Goal: Information Seeking & Learning: Find specific page/section

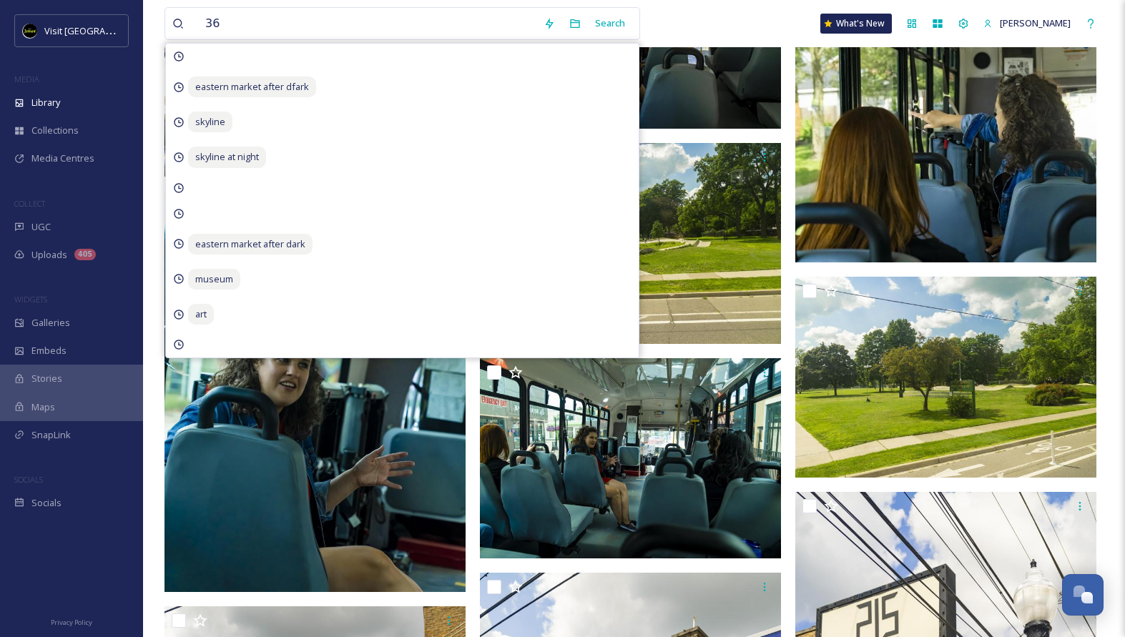
scroll to position [1428, 0]
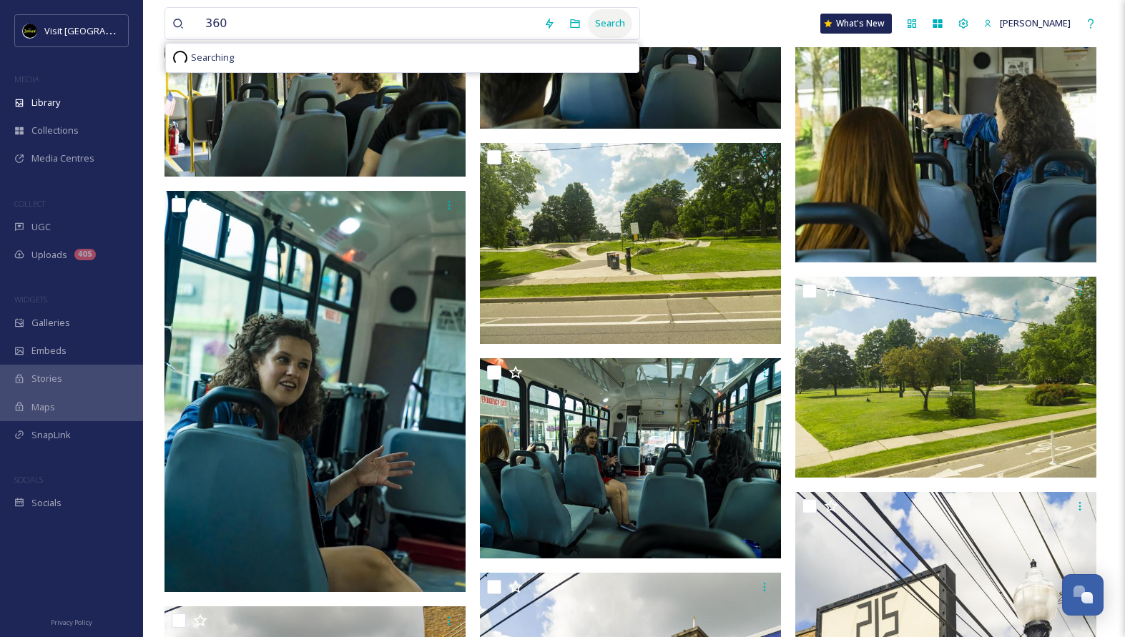
type input "360"
click at [615, 14] on div "Search" at bounding box center [610, 23] width 44 height 28
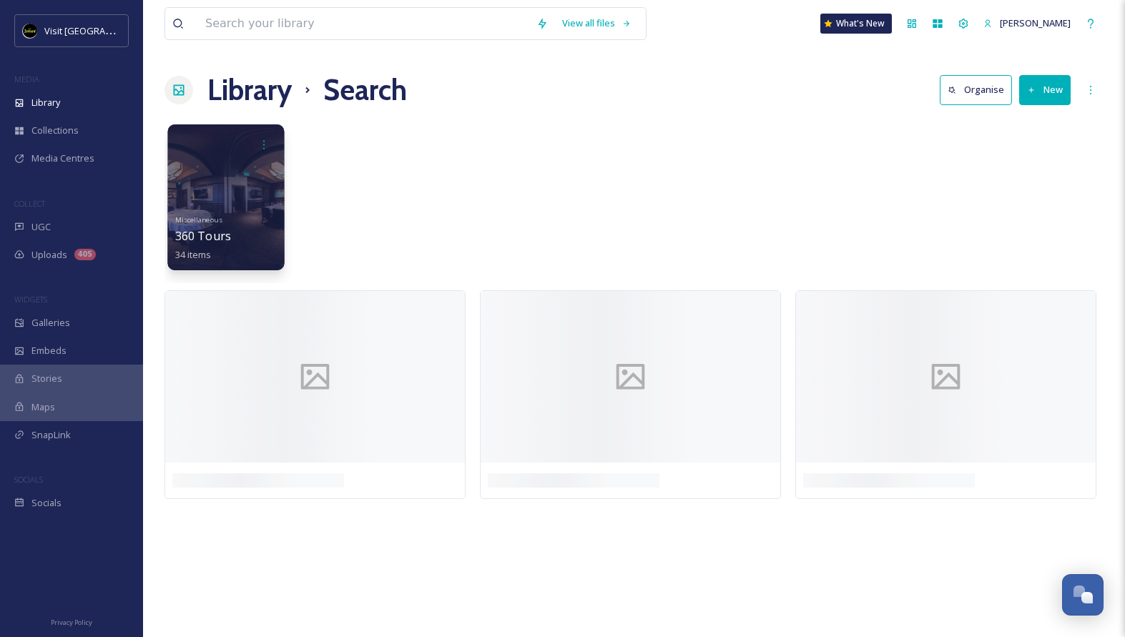
click at [265, 210] on div at bounding box center [225, 197] width 117 height 146
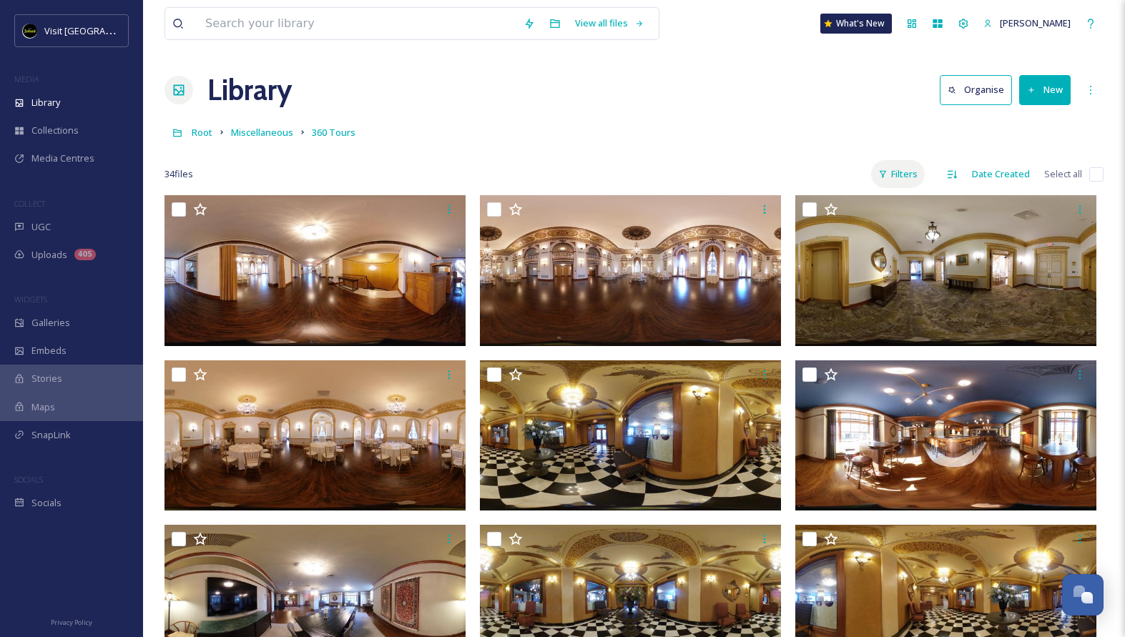
click at [904, 181] on div "Filters" at bounding box center [898, 174] width 54 height 28
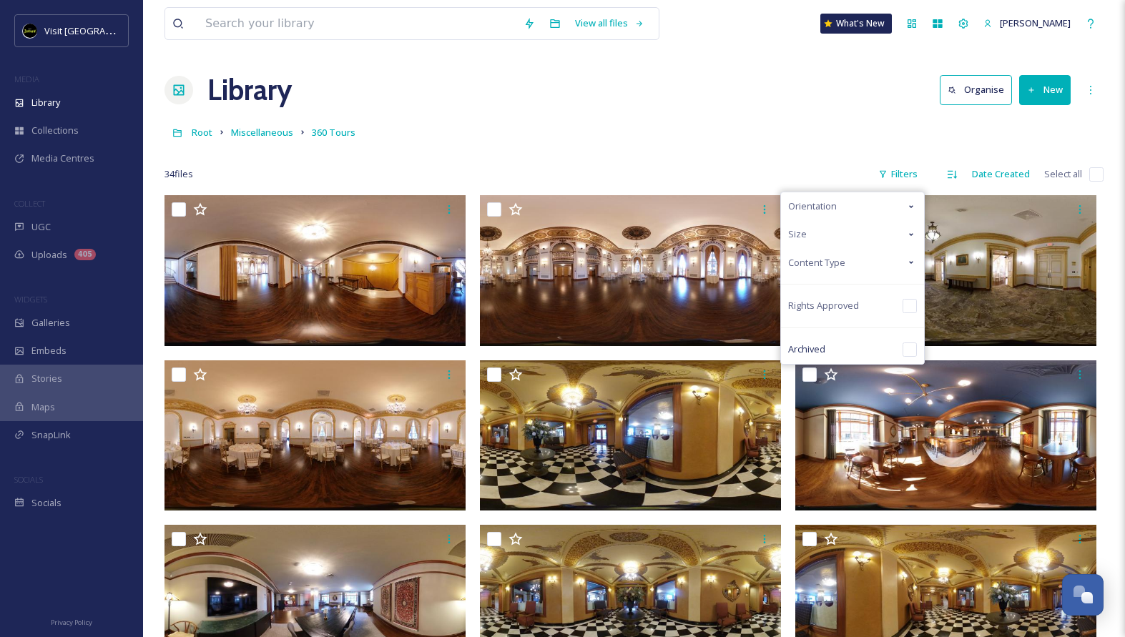
click at [869, 272] on div "Content Type" at bounding box center [852, 263] width 143 height 28
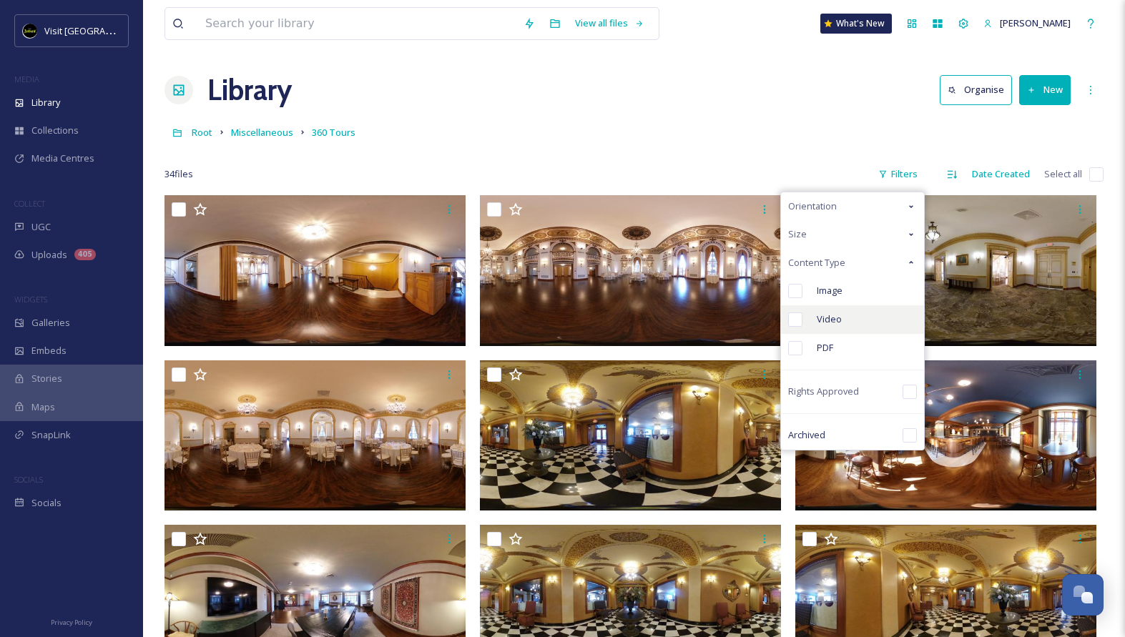
click at [867, 315] on div "Video" at bounding box center [852, 319] width 143 height 29
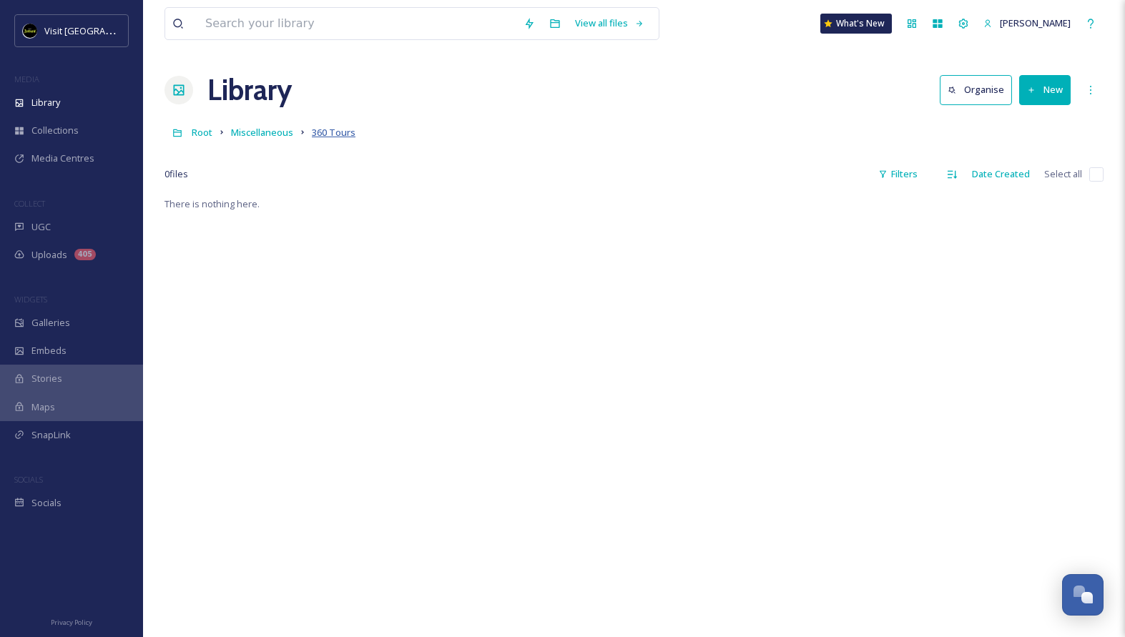
click at [334, 134] on span "360 Tours" at bounding box center [334, 132] width 44 height 13
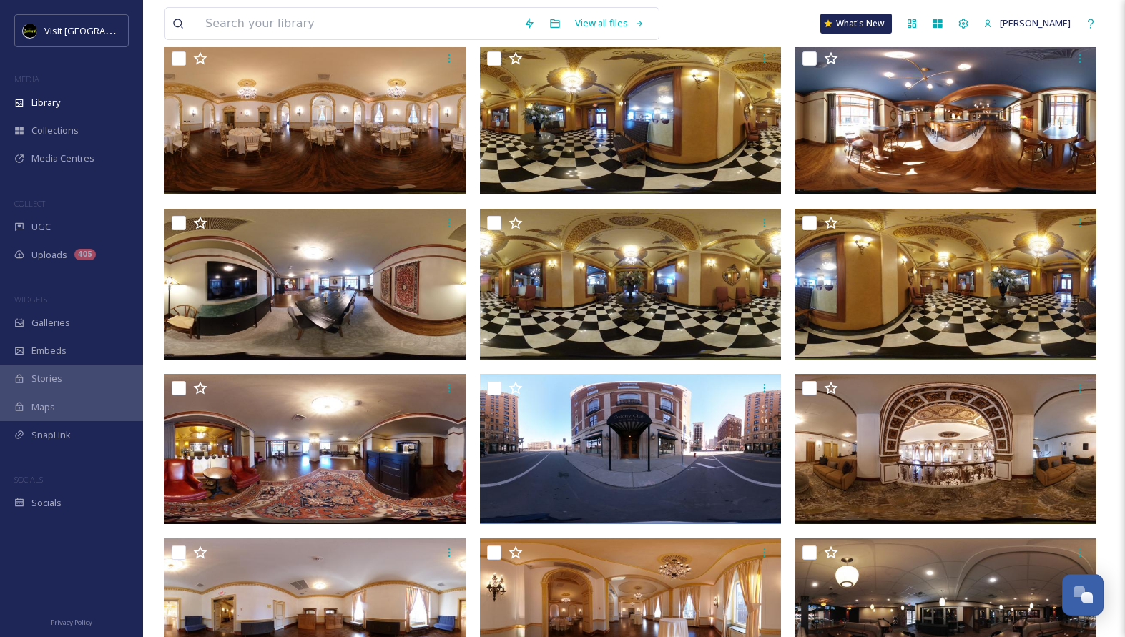
scroll to position [316, 0]
click at [355, 325] on img at bounding box center [314, 284] width 301 height 151
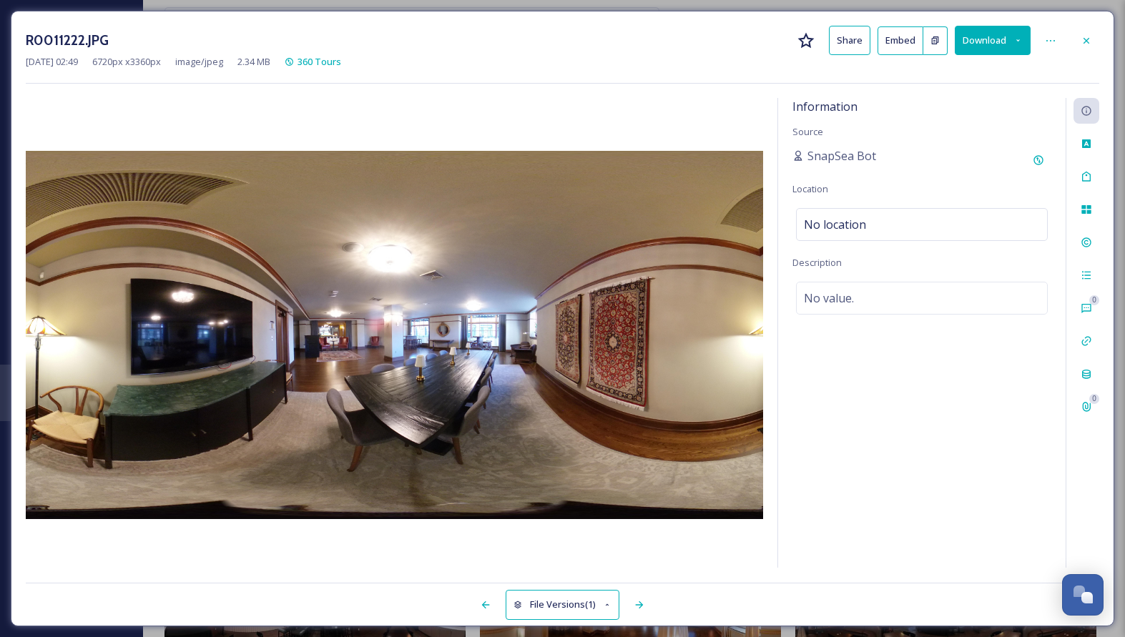
click at [626, 600] on div at bounding box center [859, 605] width 480 height 26
click at [646, 602] on div at bounding box center [639, 605] width 26 height 26
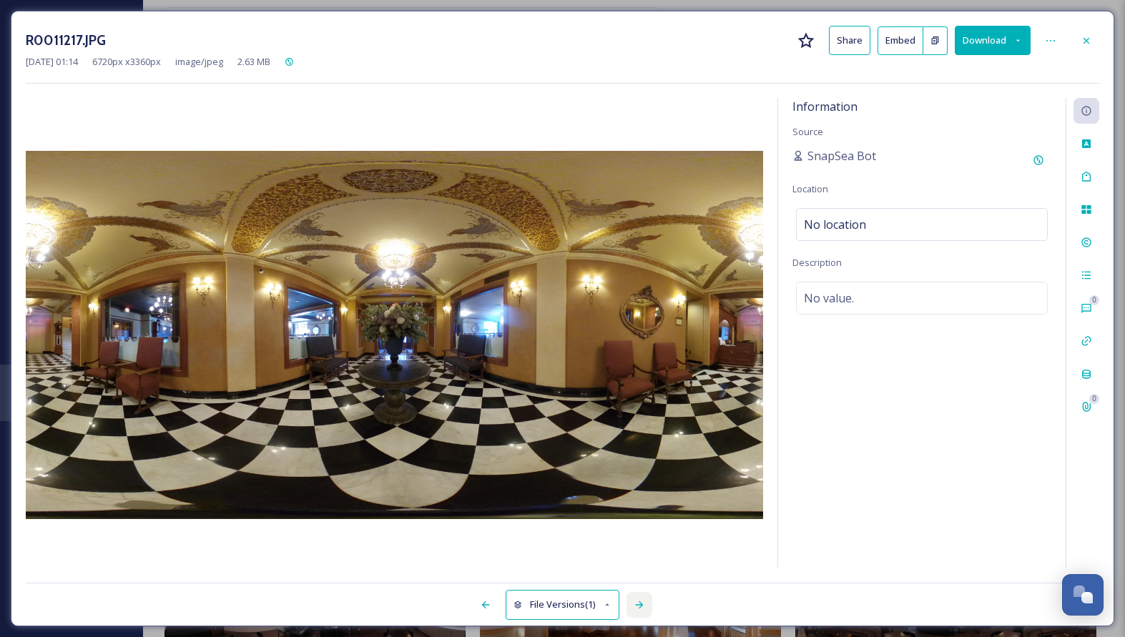
click at [646, 602] on div at bounding box center [639, 605] width 26 height 26
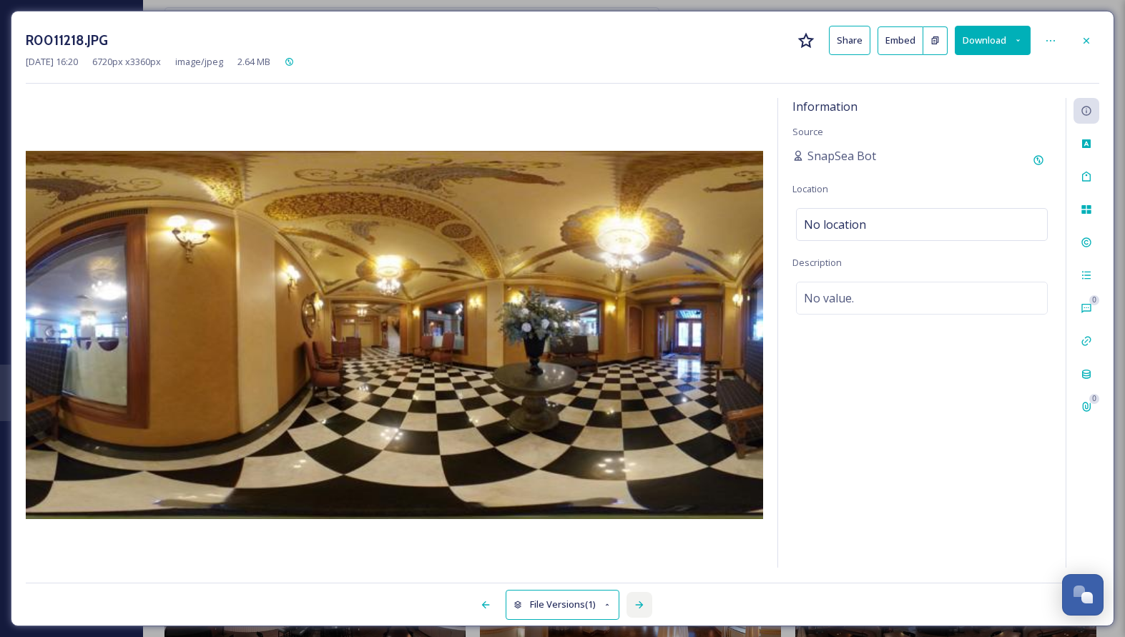
click at [646, 602] on div at bounding box center [639, 605] width 26 height 26
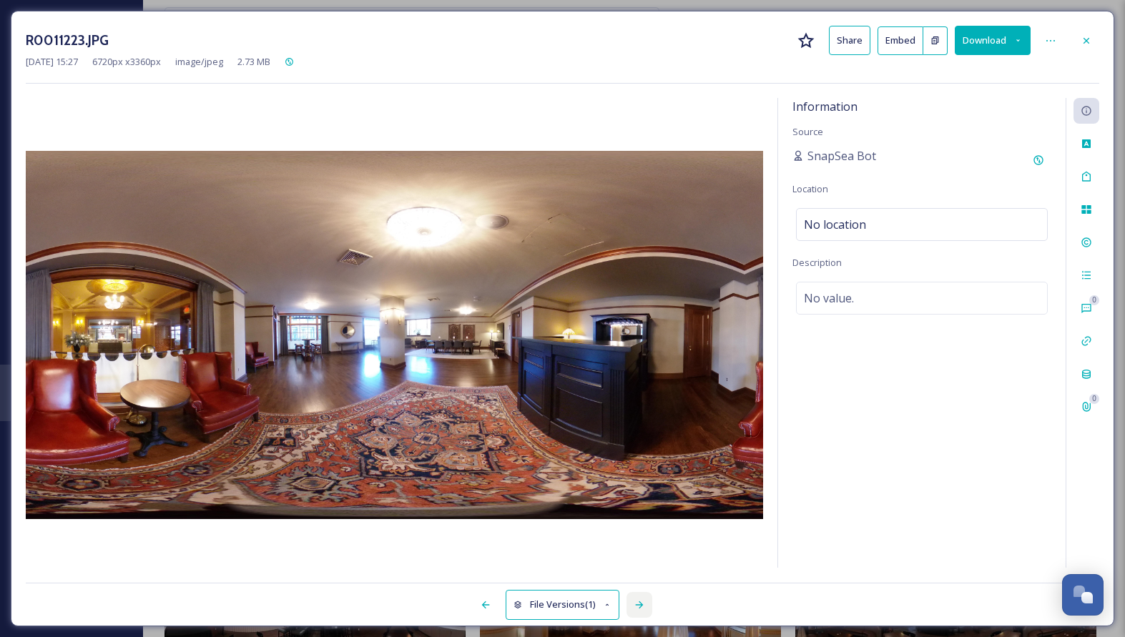
click at [647, 602] on div at bounding box center [639, 605] width 26 height 26
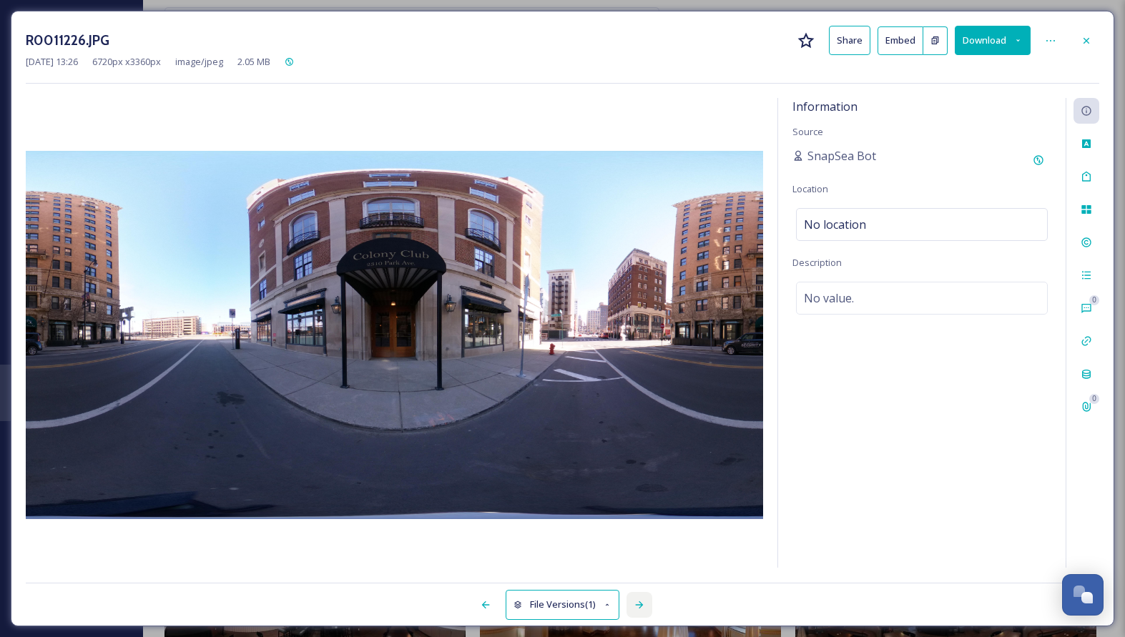
click at [647, 602] on div at bounding box center [639, 605] width 26 height 26
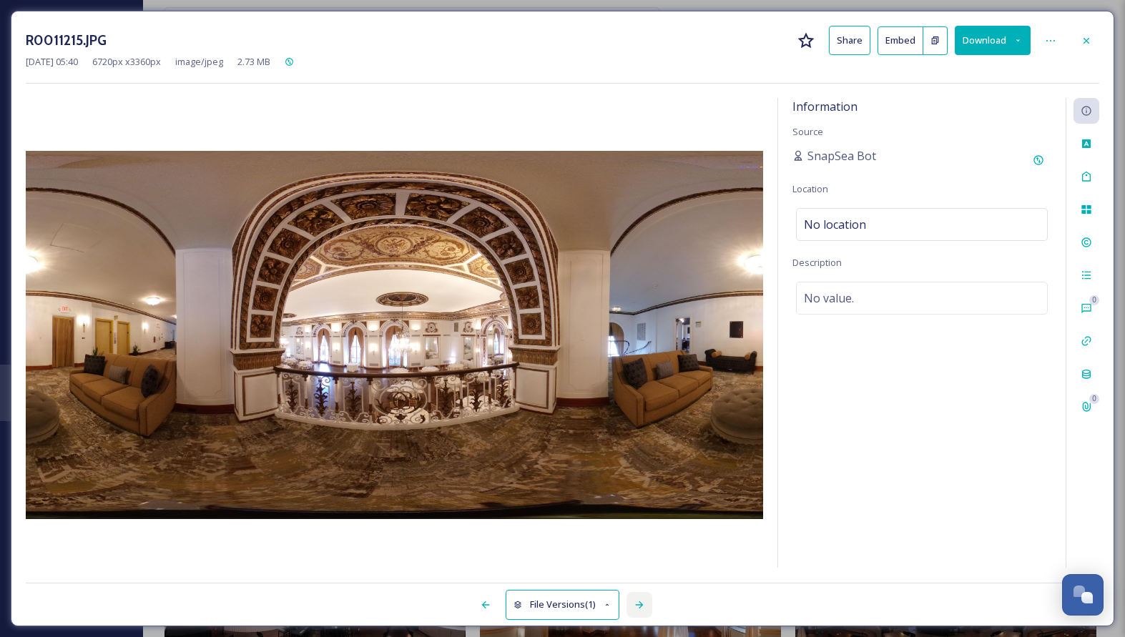
click at [647, 602] on div at bounding box center [639, 605] width 26 height 26
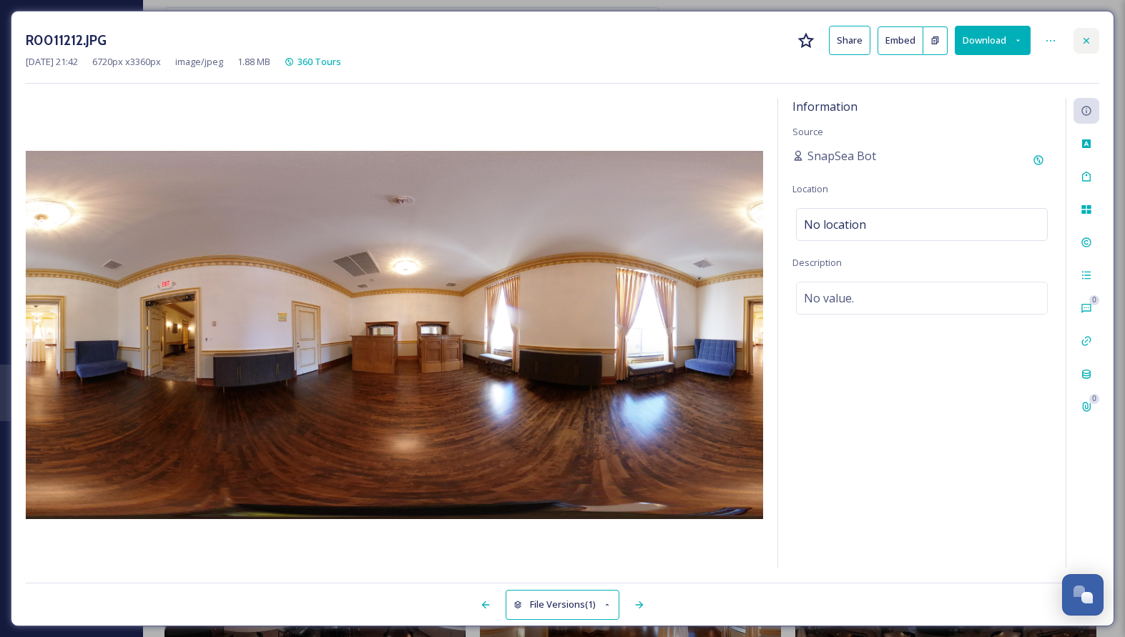
click at [1096, 36] on div at bounding box center [1086, 41] width 26 height 26
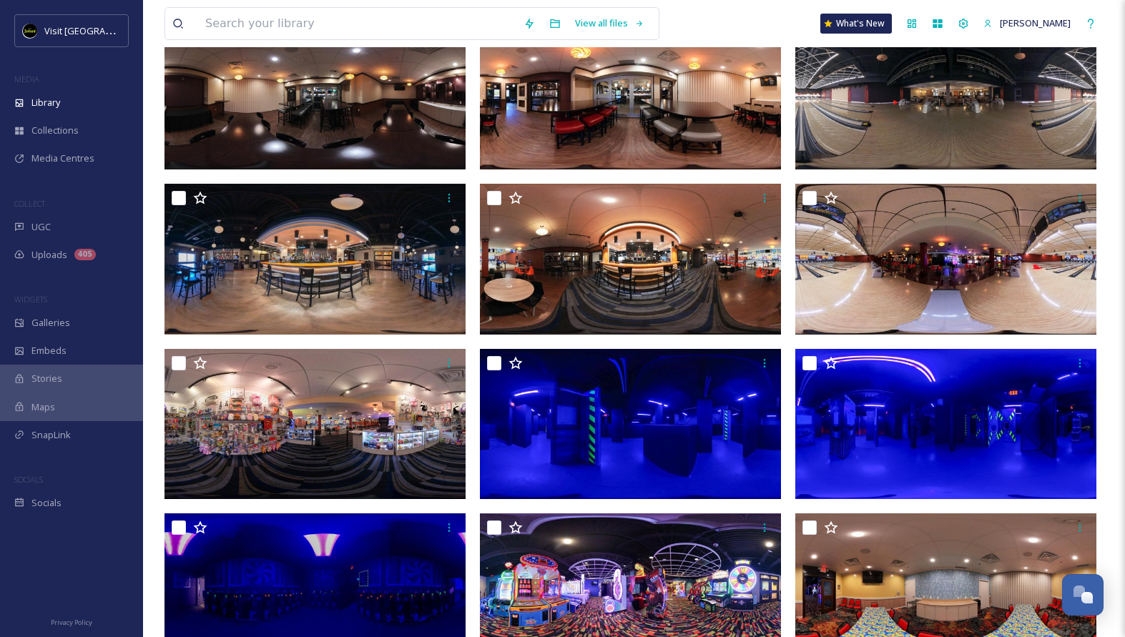
scroll to position [1001, 0]
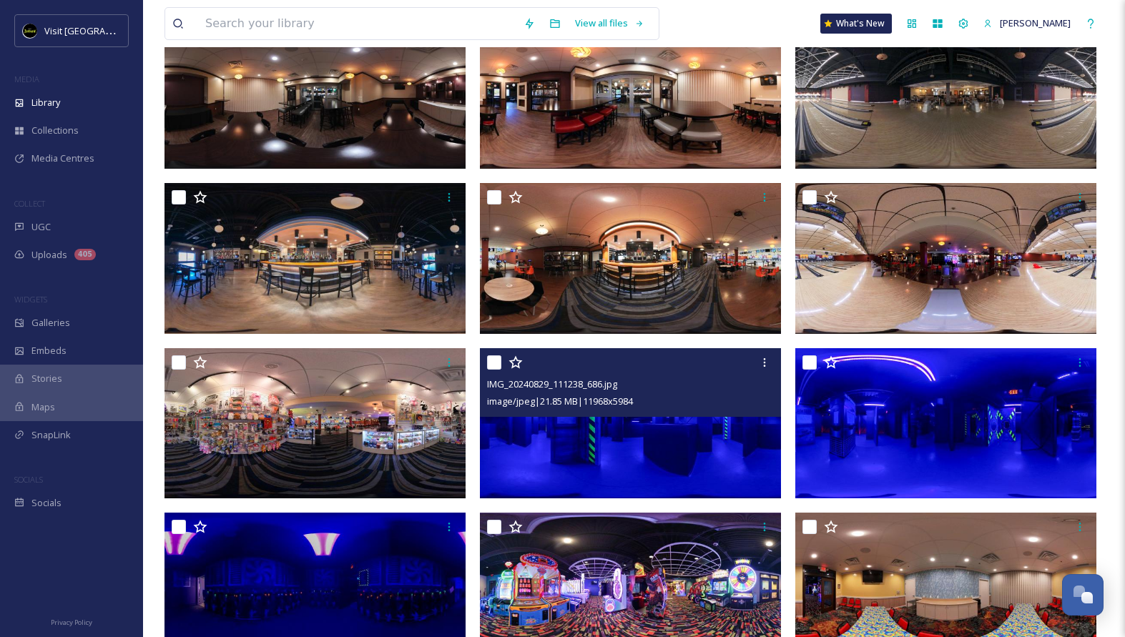
click at [681, 438] on img at bounding box center [630, 423] width 301 height 151
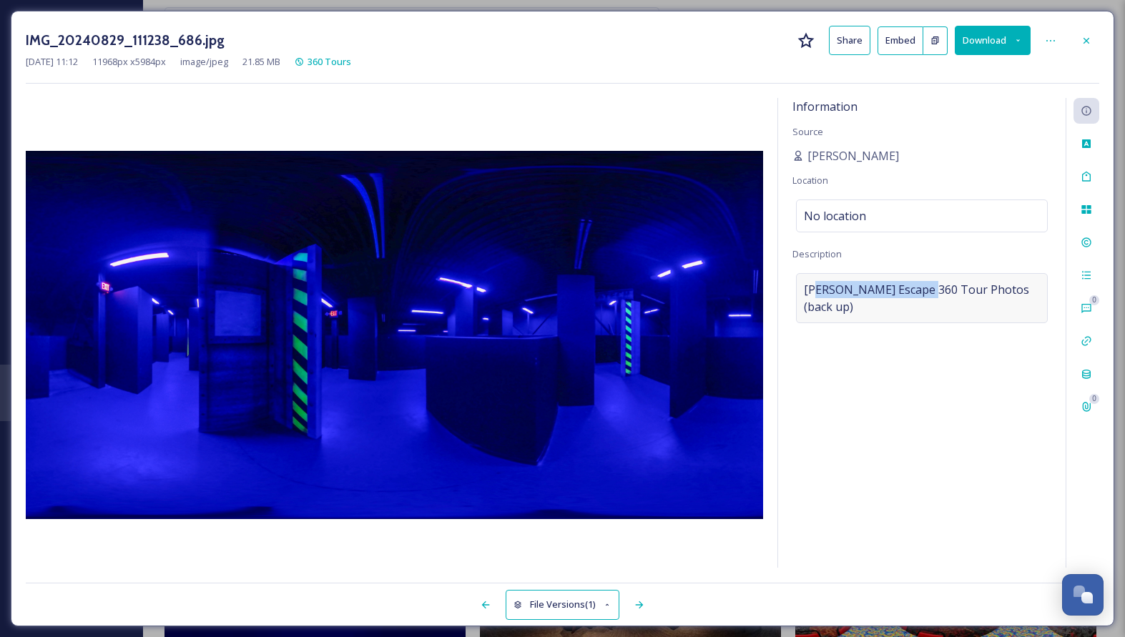
drag, startPoint x: 813, startPoint y: 280, endPoint x: 921, endPoint y: 280, distance: 108.0
click at [921, 281] on span "[PERSON_NAME] Escape 360 Tour Photos (back up)" at bounding box center [922, 298] width 236 height 34
click at [849, 474] on div "Information Source [PERSON_NAME] Location No location Description [PERSON_NAME]…" at bounding box center [921, 333] width 287 height 470
click at [642, 610] on icon at bounding box center [638, 604] width 11 height 11
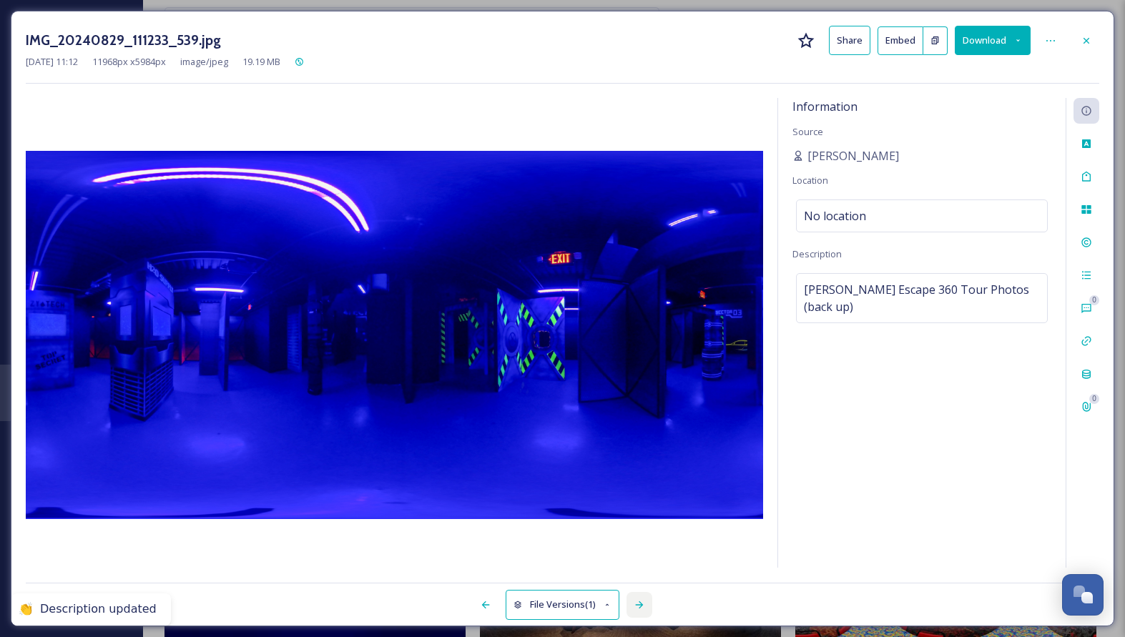
click at [642, 610] on icon at bounding box center [638, 604] width 11 height 11
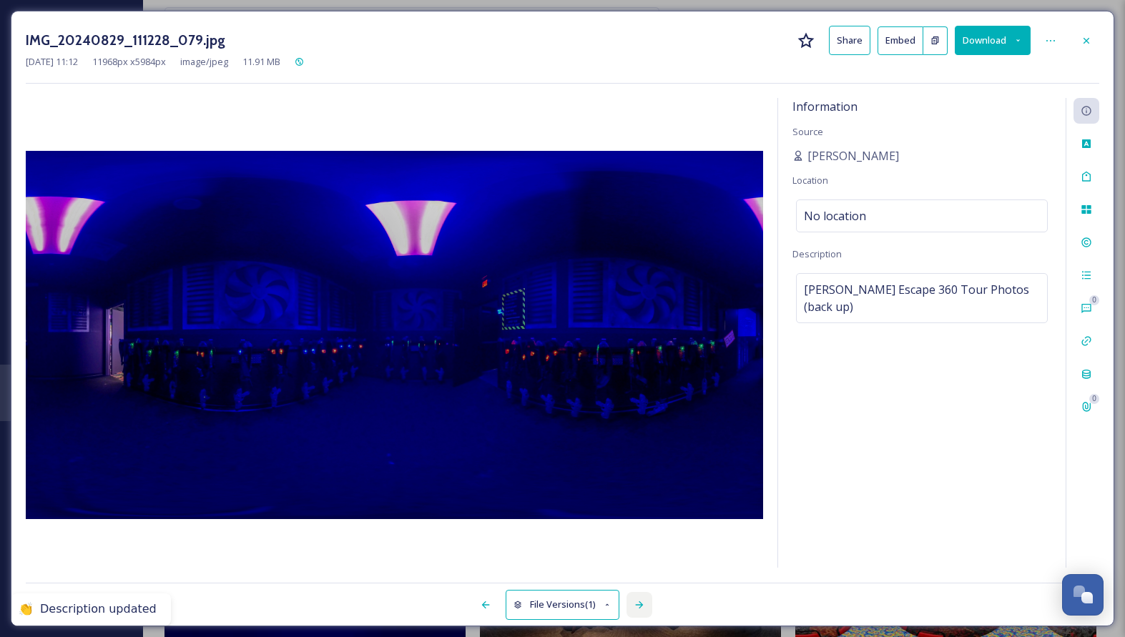
click at [642, 610] on icon at bounding box center [638, 604] width 11 height 11
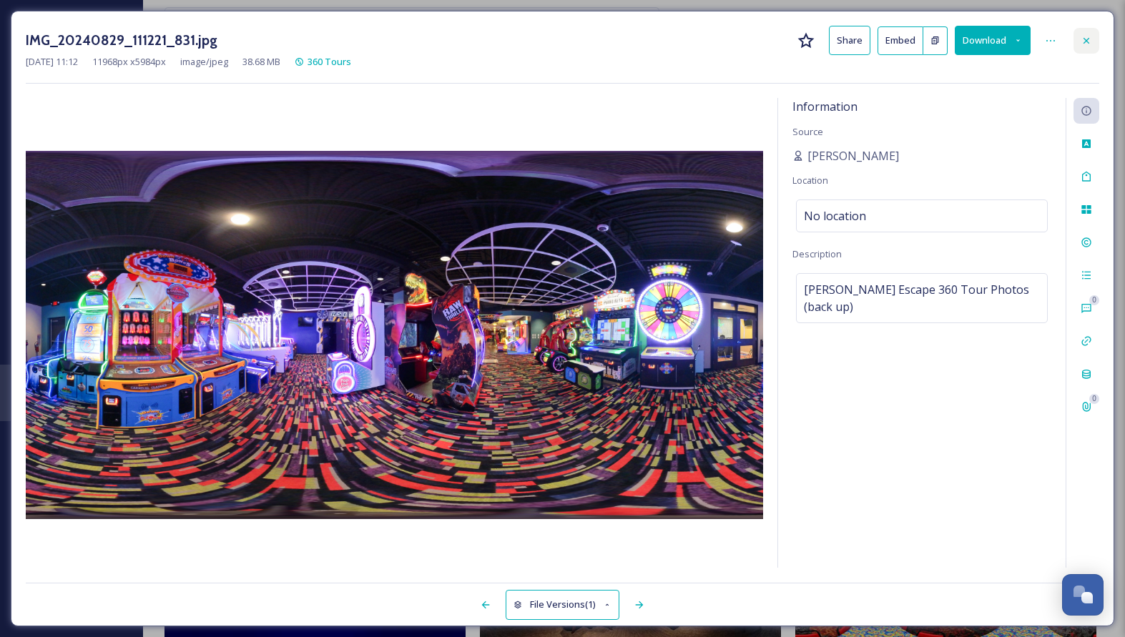
click at [1083, 39] on icon at bounding box center [1085, 40] width 11 height 11
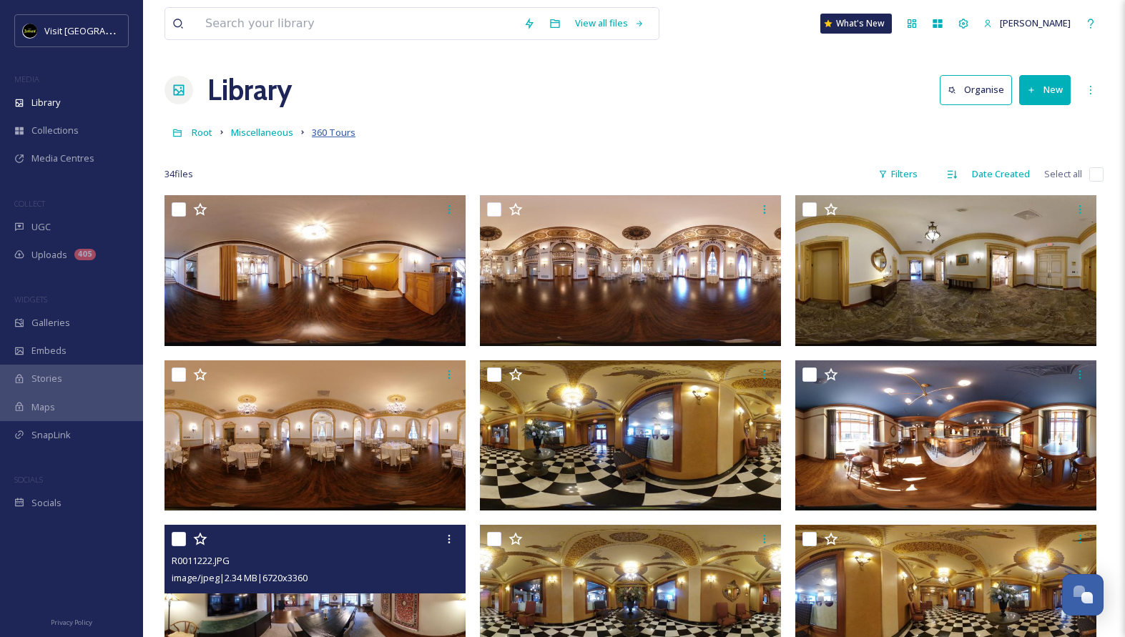
click at [339, 134] on span "360 Tours" at bounding box center [334, 132] width 44 height 13
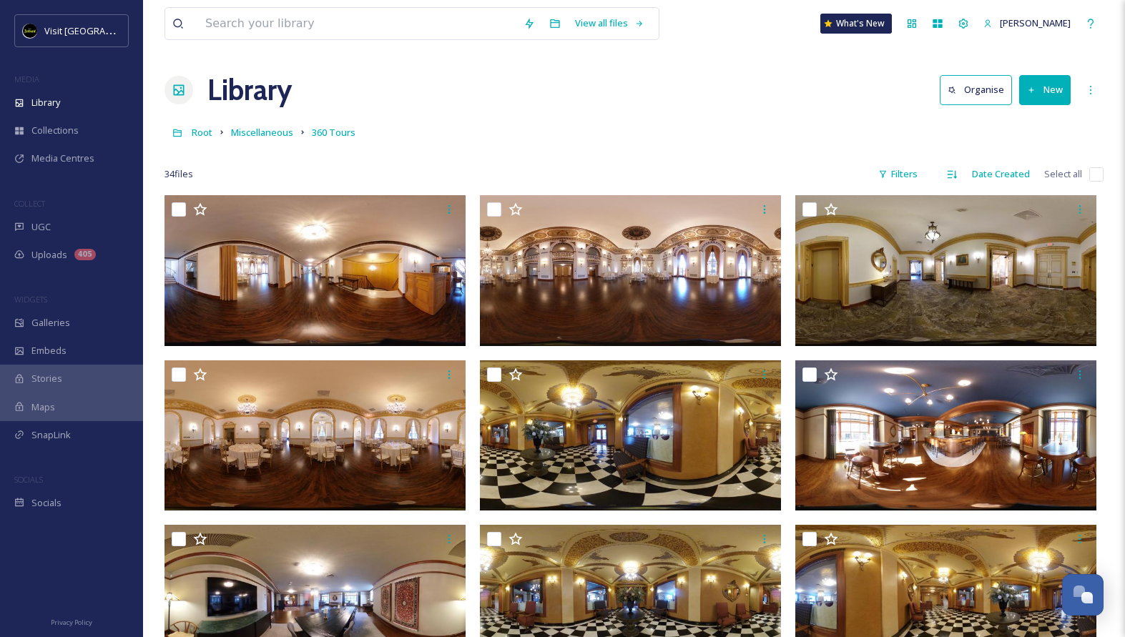
click at [332, 125] on link "360 Tours" at bounding box center [334, 132] width 44 height 17
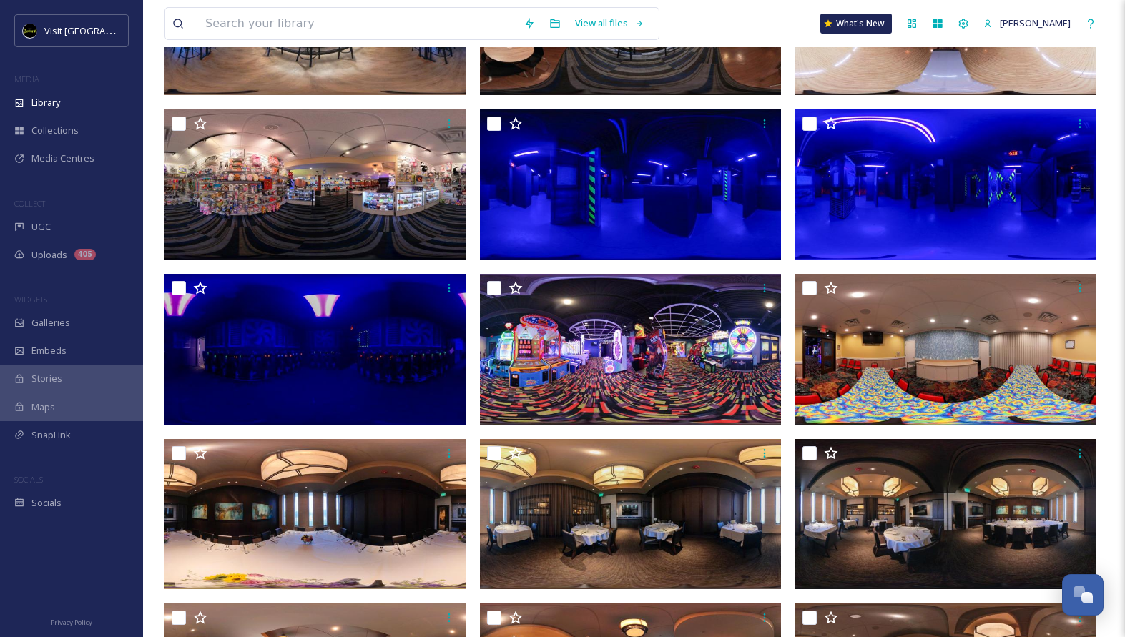
scroll to position [1255, 0]
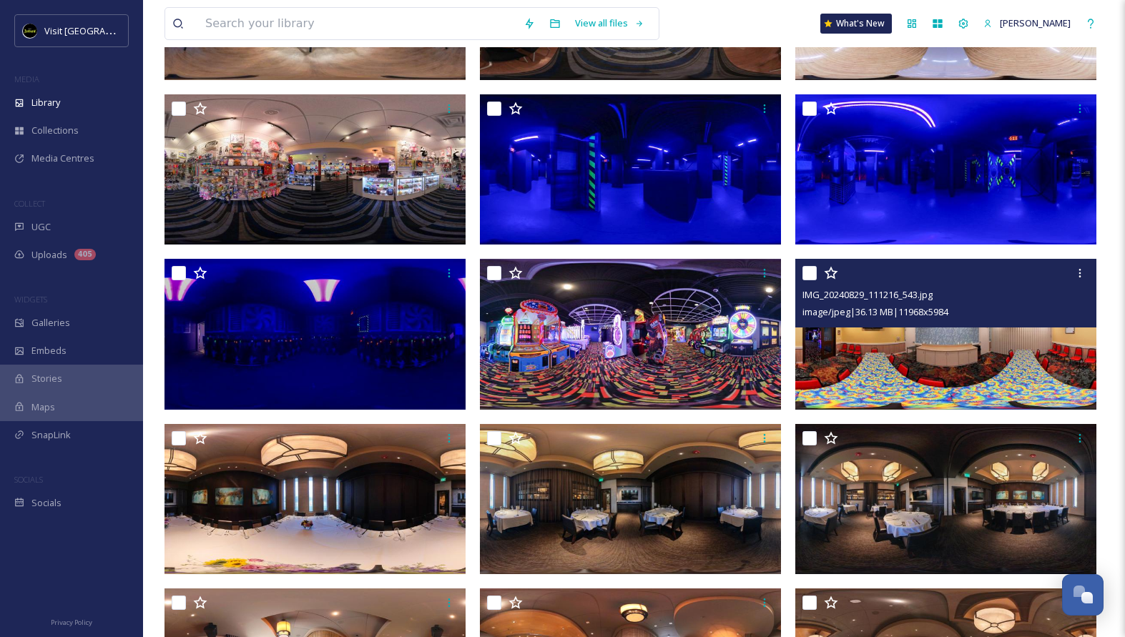
click at [959, 336] on img at bounding box center [945, 334] width 301 height 151
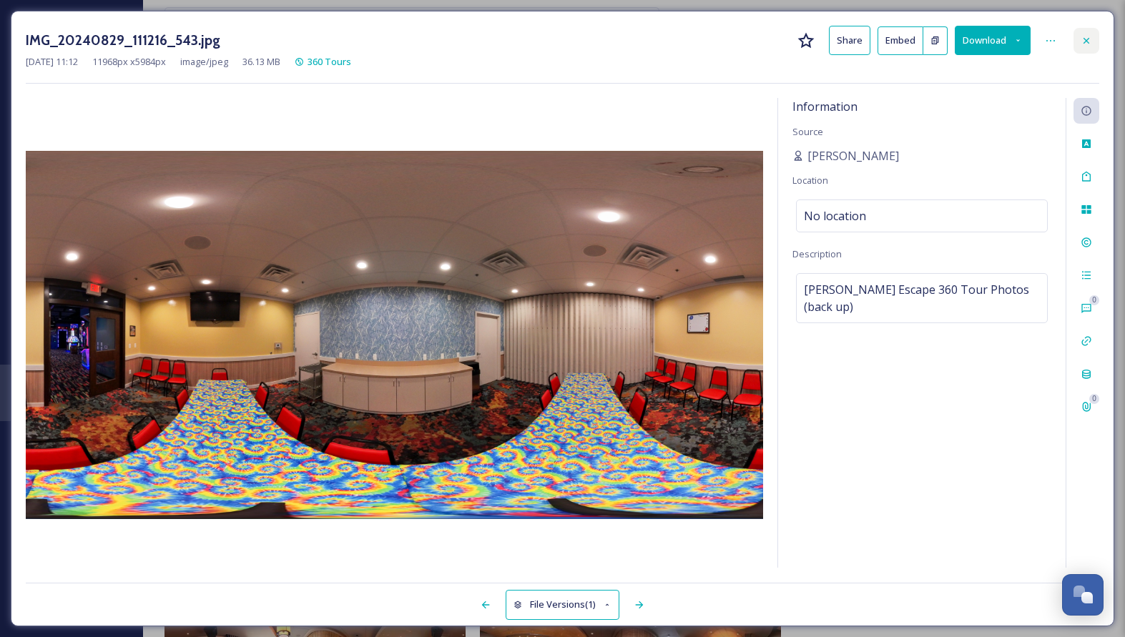
click at [1082, 39] on icon at bounding box center [1085, 40] width 11 height 11
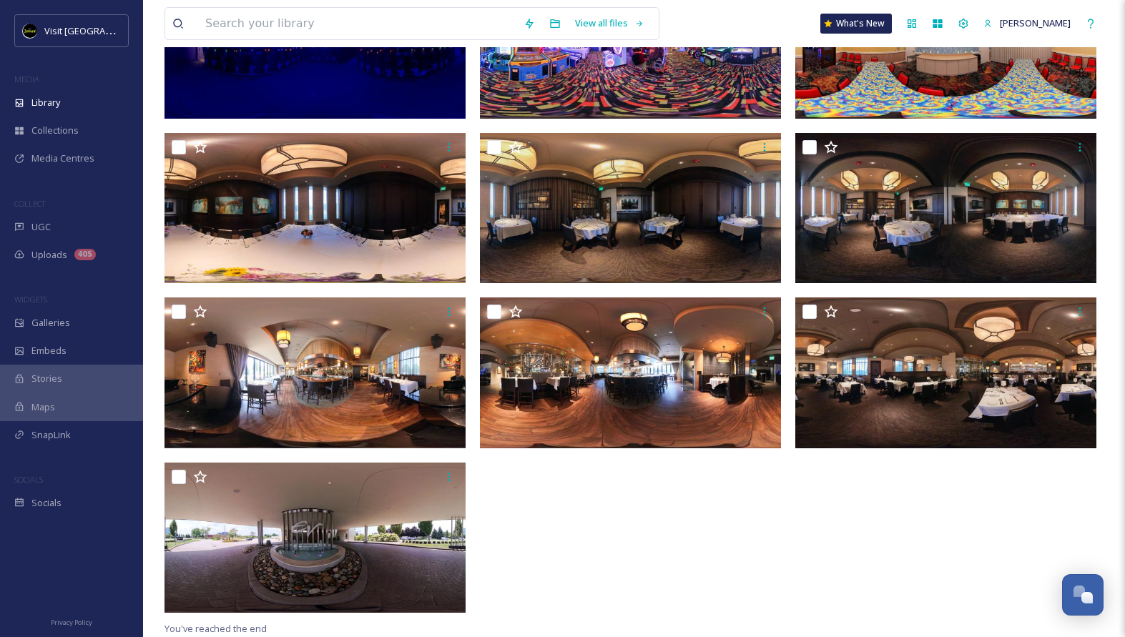
scroll to position [1546, 0]
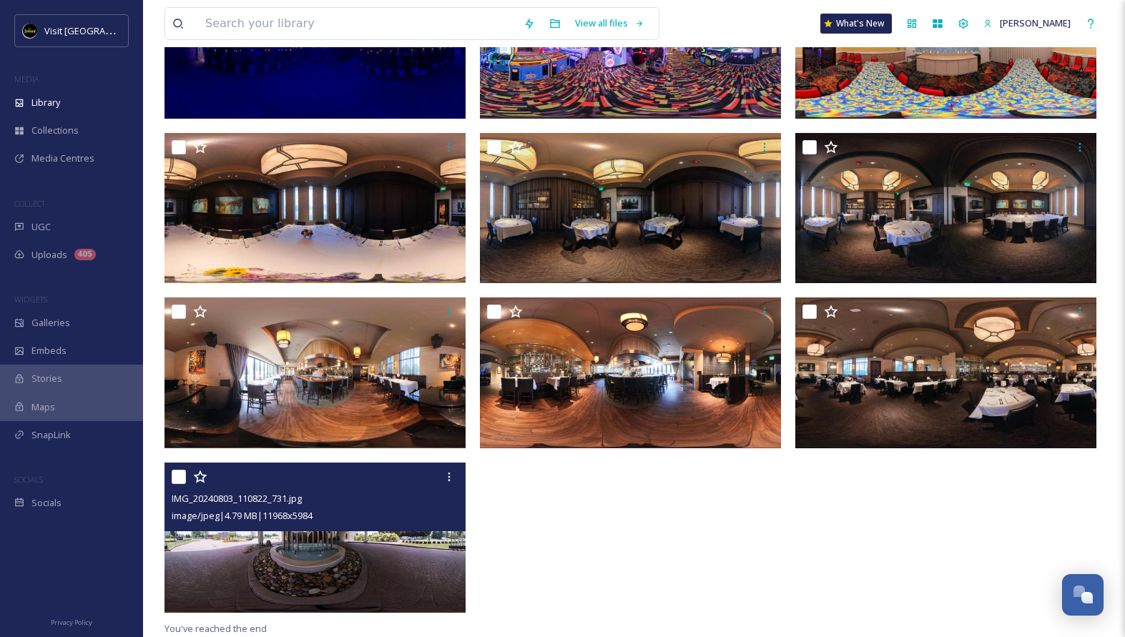
click at [369, 561] on img at bounding box center [314, 538] width 301 height 151
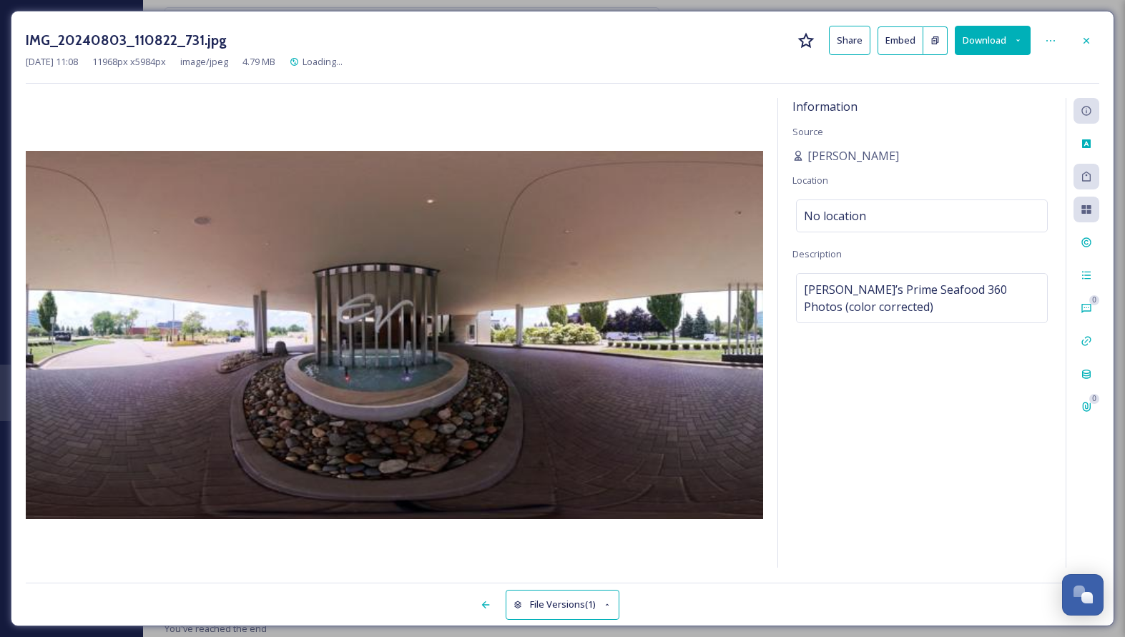
scroll to position [1381, 0]
click at [1080, 50] on div at bounding box center [1086, 41] width 26 height 26
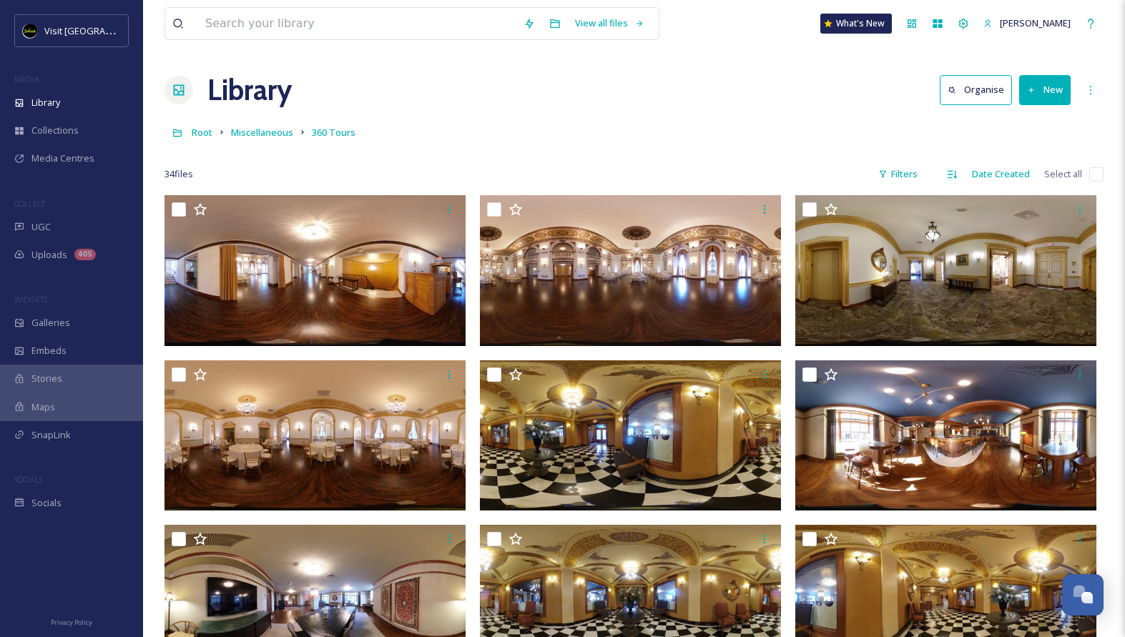
click at [264, 172] on div "34 file s Filters Date Created Select all" at bounding box center [633, 174] width 939 height 28
click at [49, 114] on div "Library" at bounding box center [71, 103] width 143 height 28
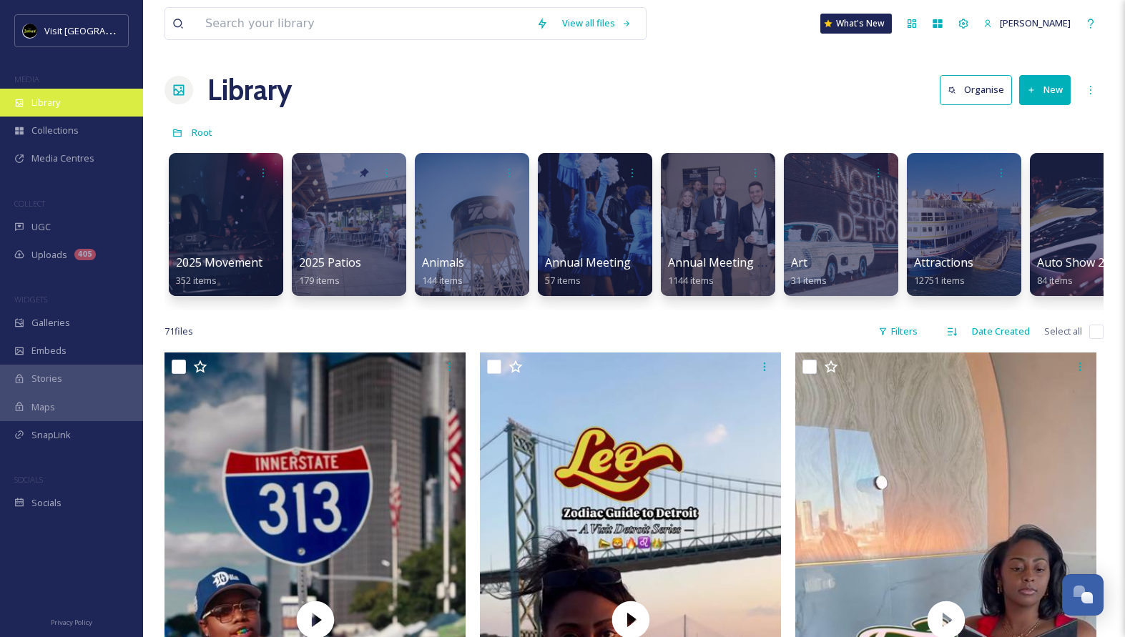
click at [50, 89] on div "Library" at bounding box center [71, 103] width 143 height 28
click at [73, 107] on div "Library" at bounding box center [71, 103] width 143 height 28
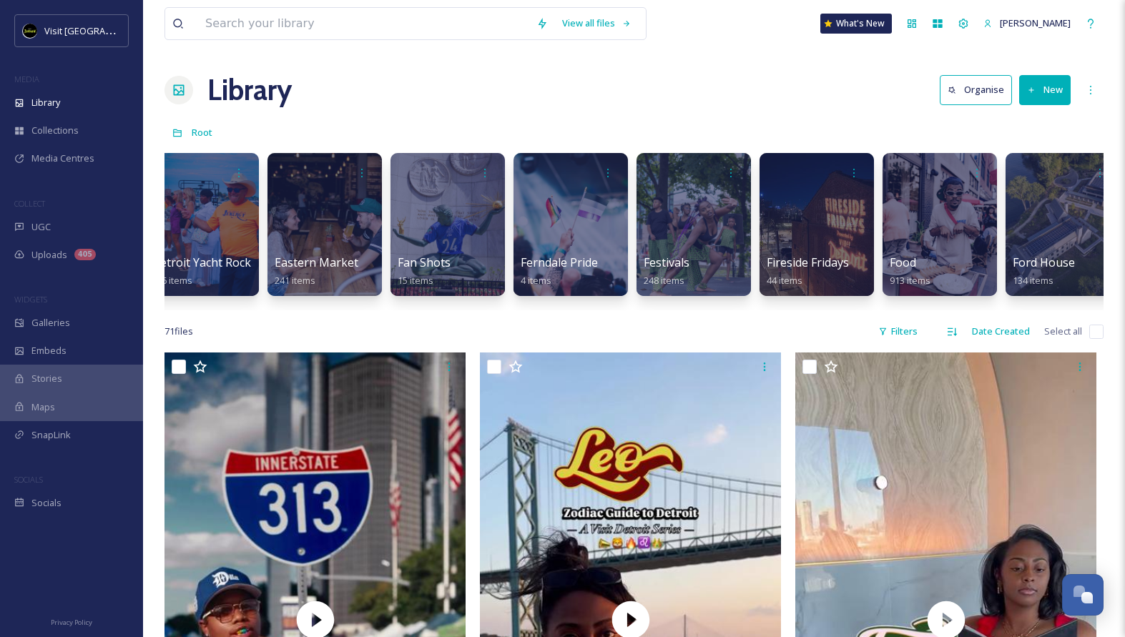
scroll to position [0, 1624]
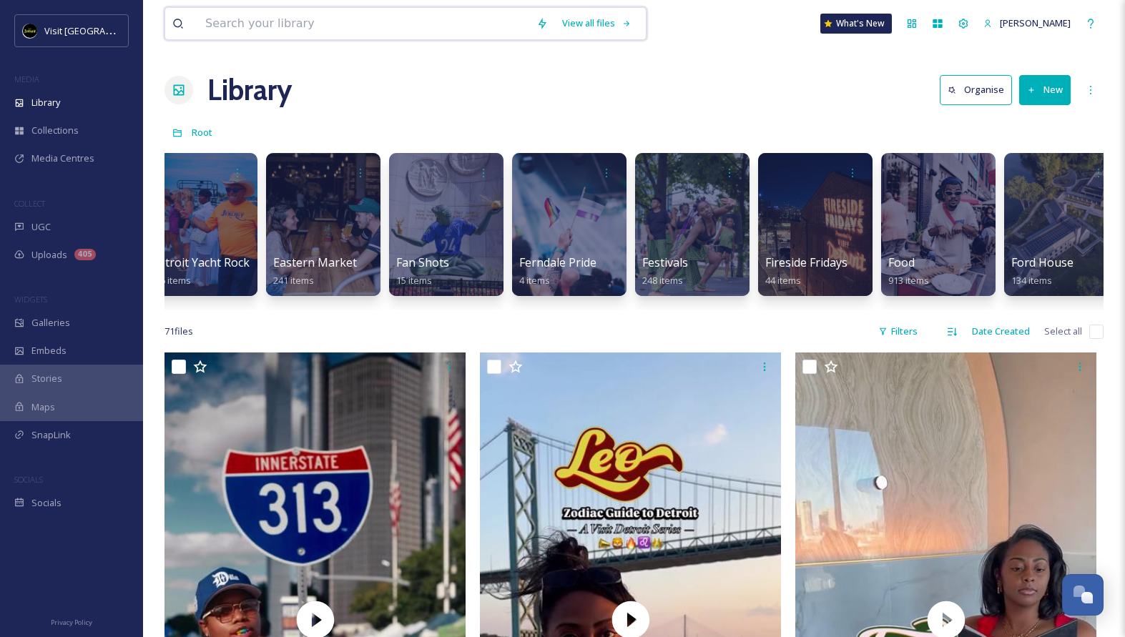
click at [478, 20] on input at bounding box center [363, 23] width 331 height 31
type input "fall"
click at [619, 23] on div "Search" at bounding box center [597, 23] width 44 height 28
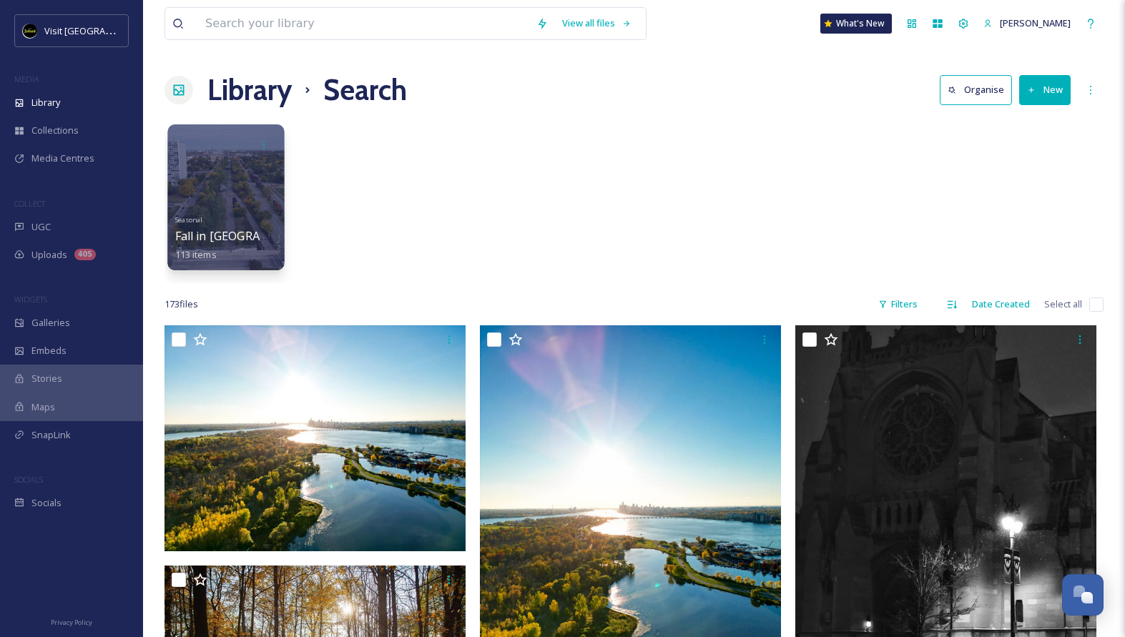
click at [227, 247] on div "Seasonal Fall in [GEOGRAPHIC_DATA] 113 items" at bounding box center [226, 235] width 102 height 53
click at [228, 216] on div "Seasonal Fall in [GEOGRAPHIC_DATA] 113 items" at bounding box center [226, 235] width 102 height 53
click at [245, 197] on div at bounding box center [225, 197] width 117 height 146
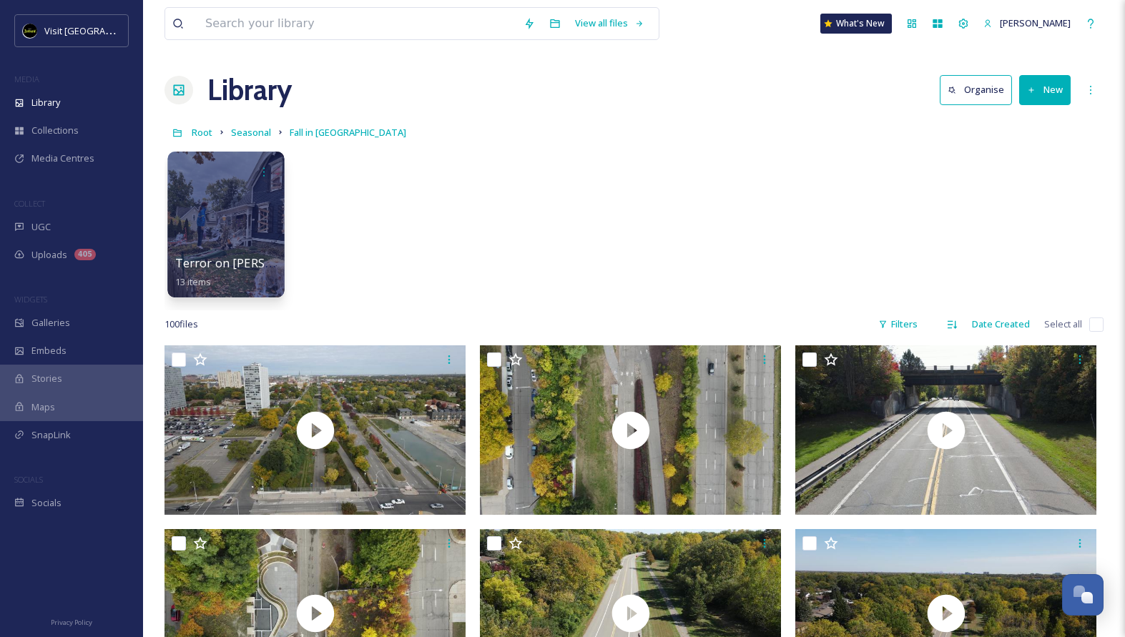
click at [189, 216] on div at bounding box center [225, 225] width 117 height 146
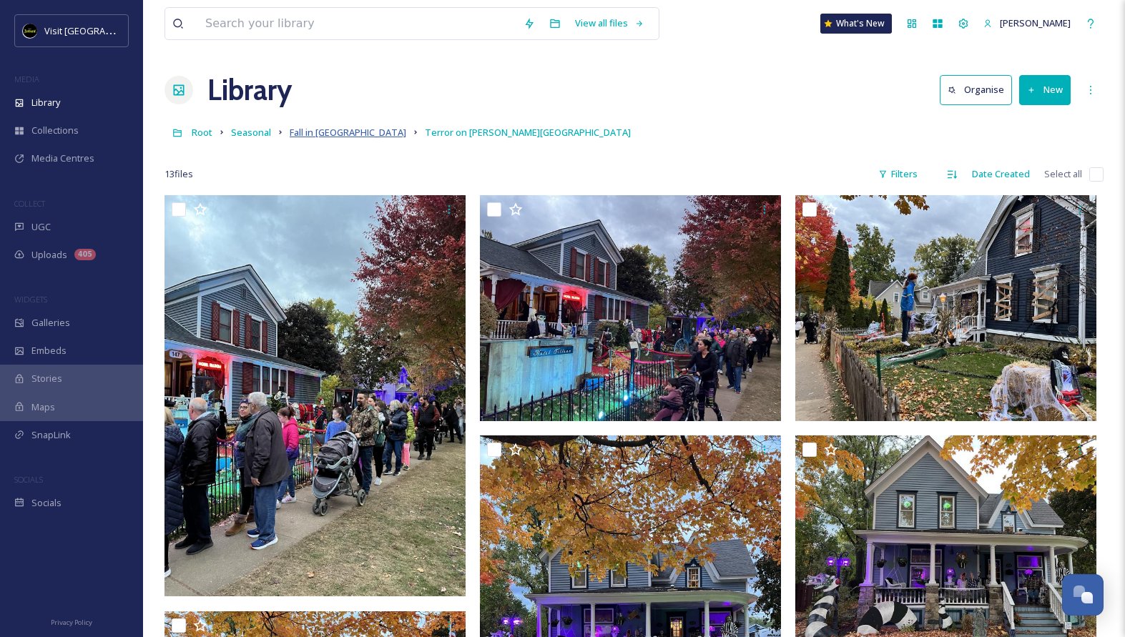
click at [307, 139] on span "Fall in [GEOGRAPHIC_DATA]" at bounding box center [348, 132] width 117 height 13
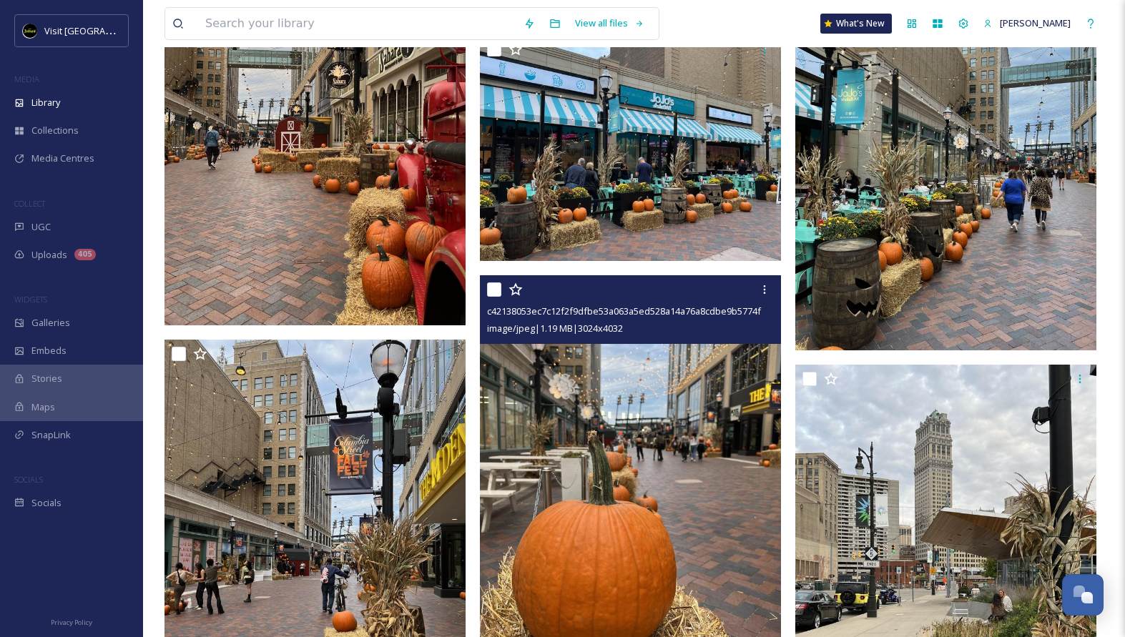
scroll to position [4001, 0]
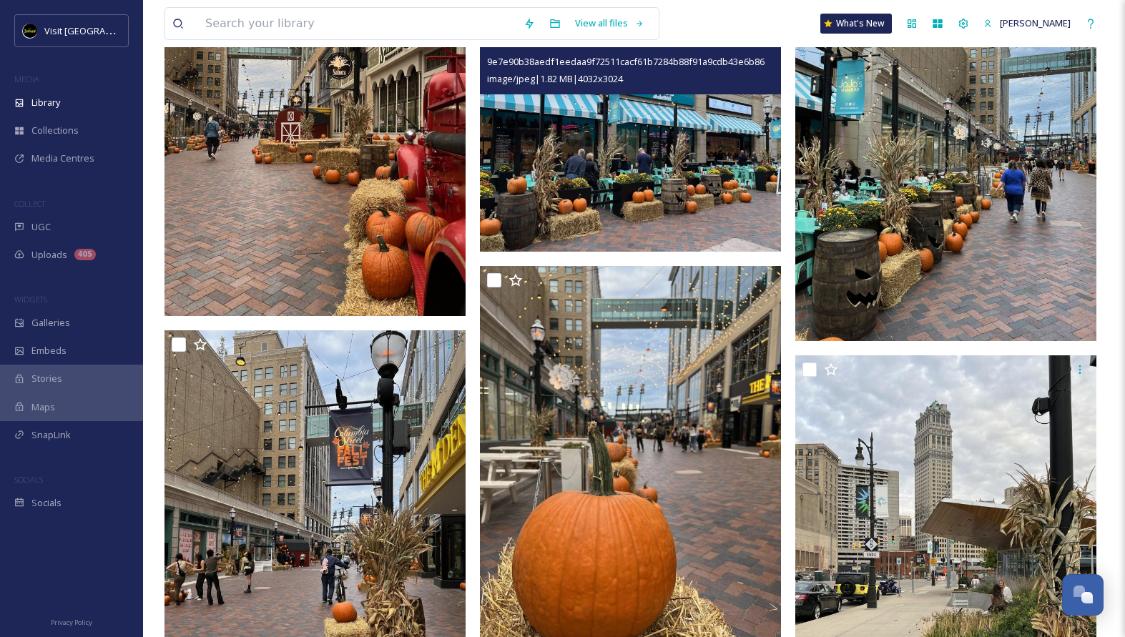
click at [626, 134] on img at bounding box center [630, 139] width 301 height 226
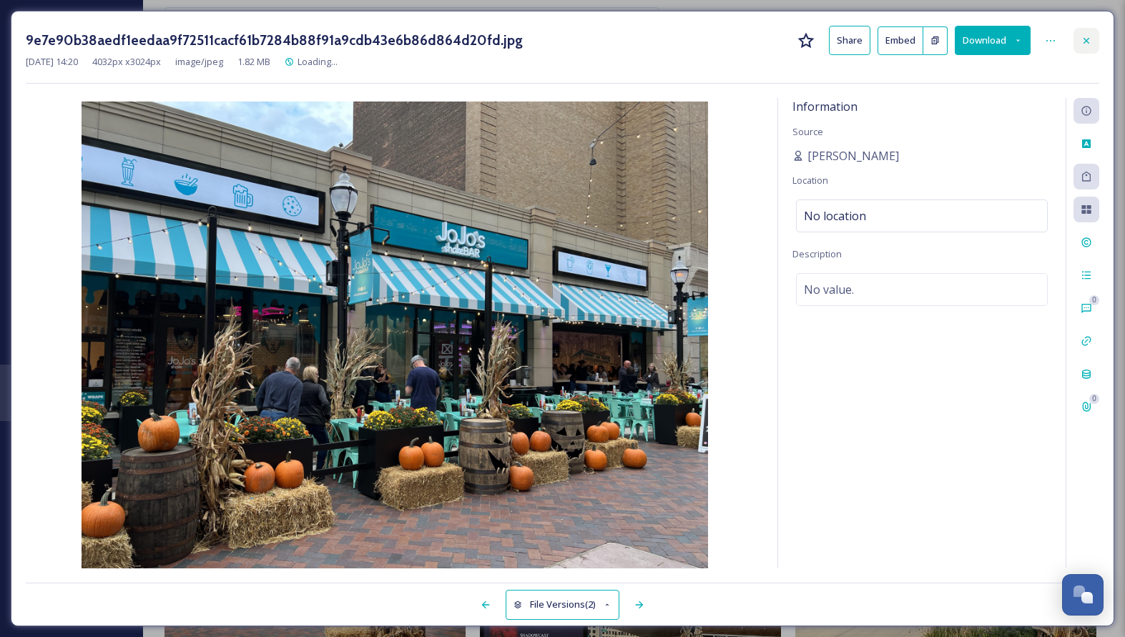
click at [1080, 37] on div at bounding box center [1086, 41] width 26 height 26
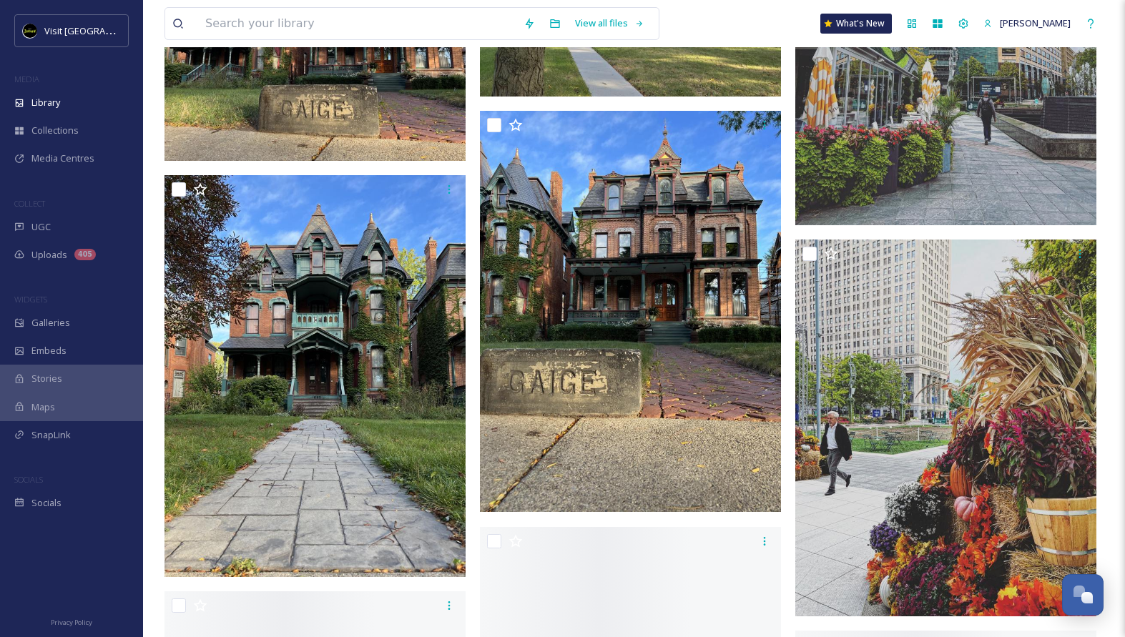
scroll to position [6085, 0]
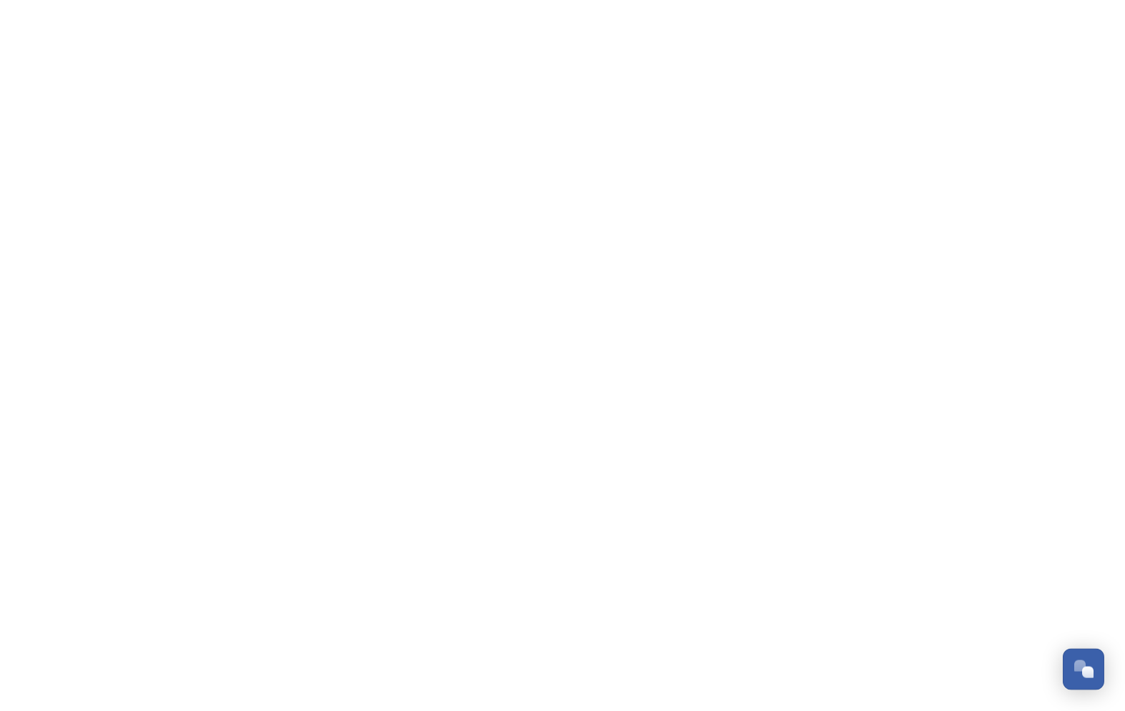
scroll to position [1428, 0]
